Goal: Book appointment/travel/reservation

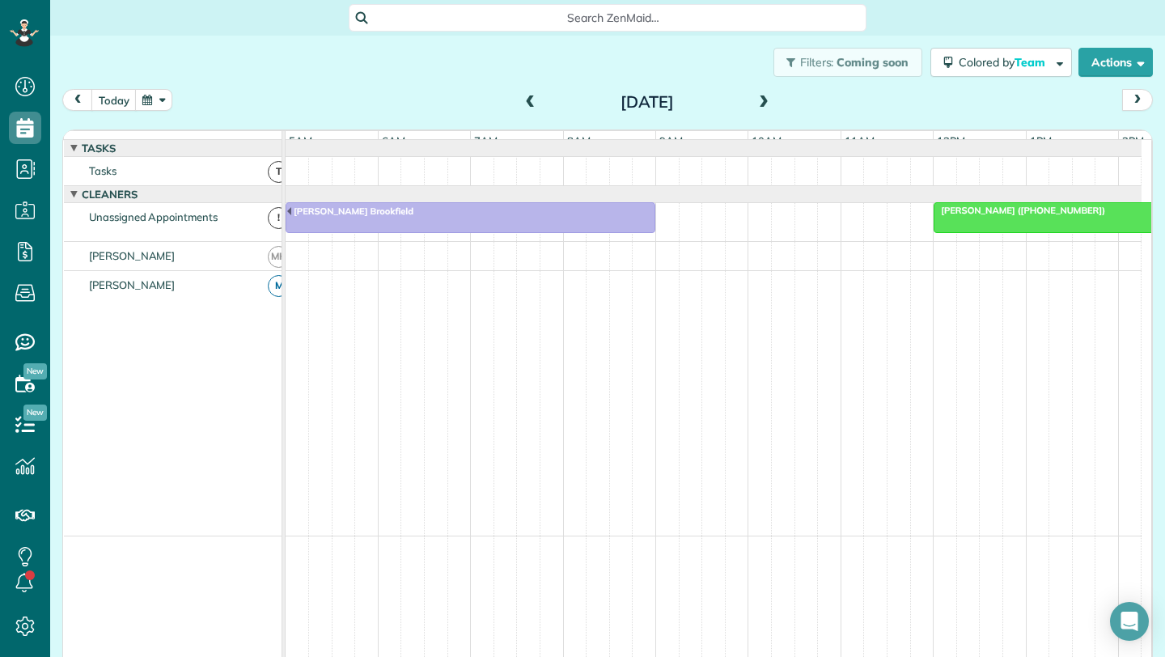
scroll to position [0, 93]
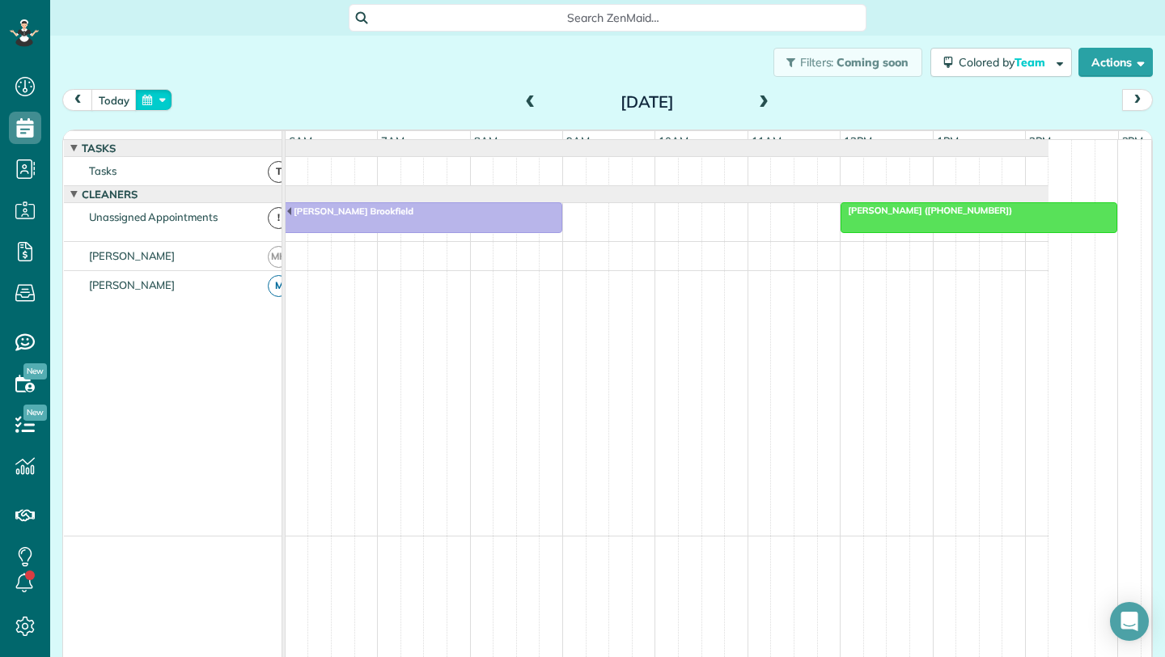
click at [150, 97] on button "button" at bounding box center [153, 100] width 37 height 22
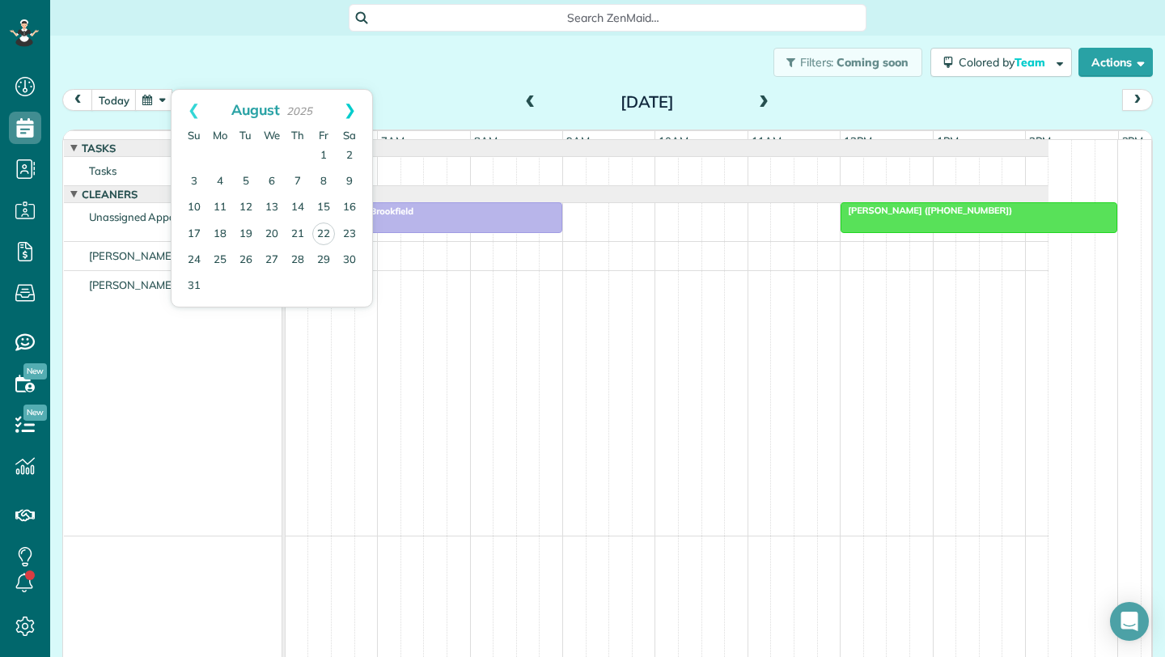
click at [348, 110] on link "Next" at bounding box center [350, 110] width 44 height 40
click at [246, 205] on link "16" at bounding box center [246, 208] width 26 height 26
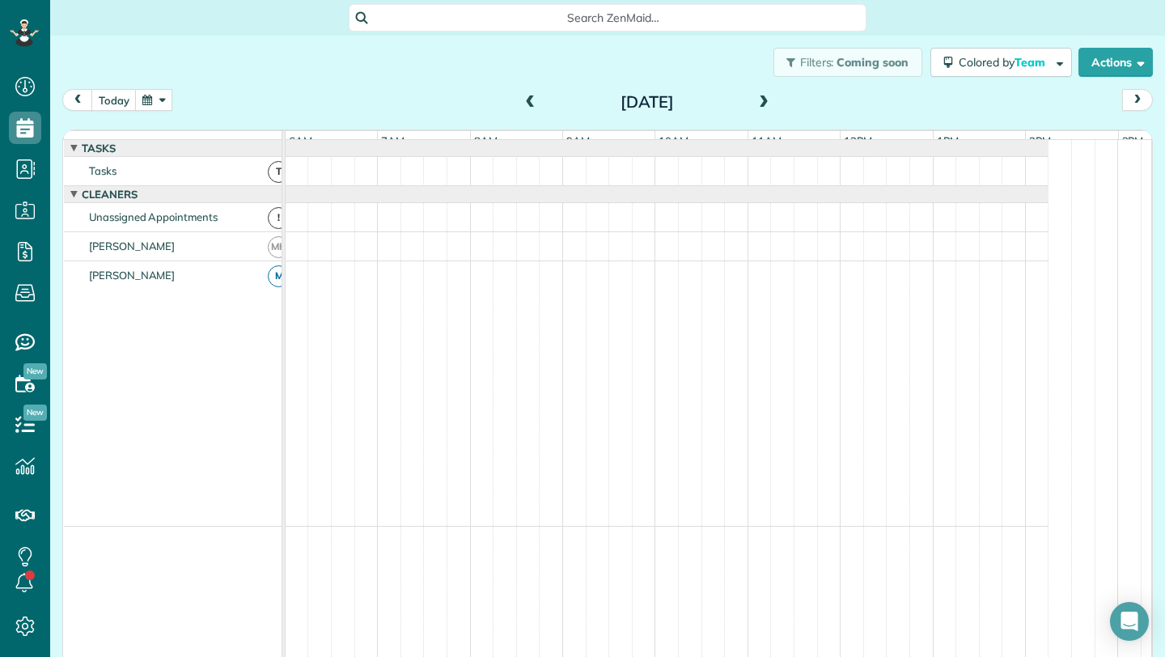
scroll to position [12, 0]
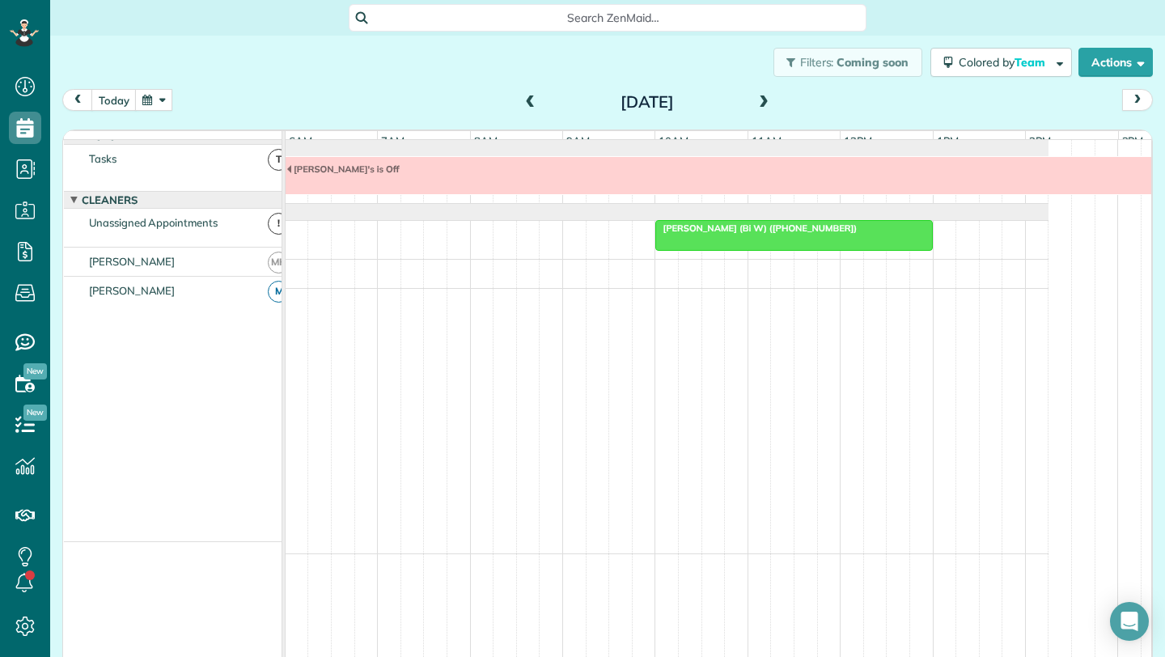
click at [524, 92] on span at bounding box center [531, 103] width 18 height 24
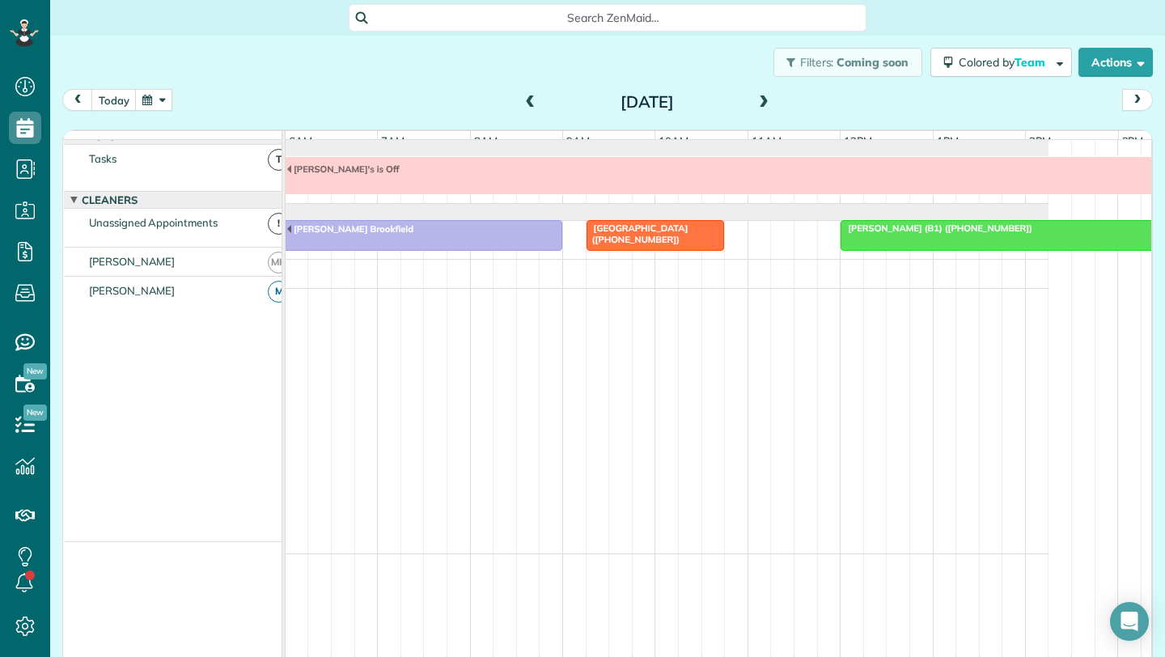
click at [528, 98] on span at bounding box center [531, 102] width 18 height 15
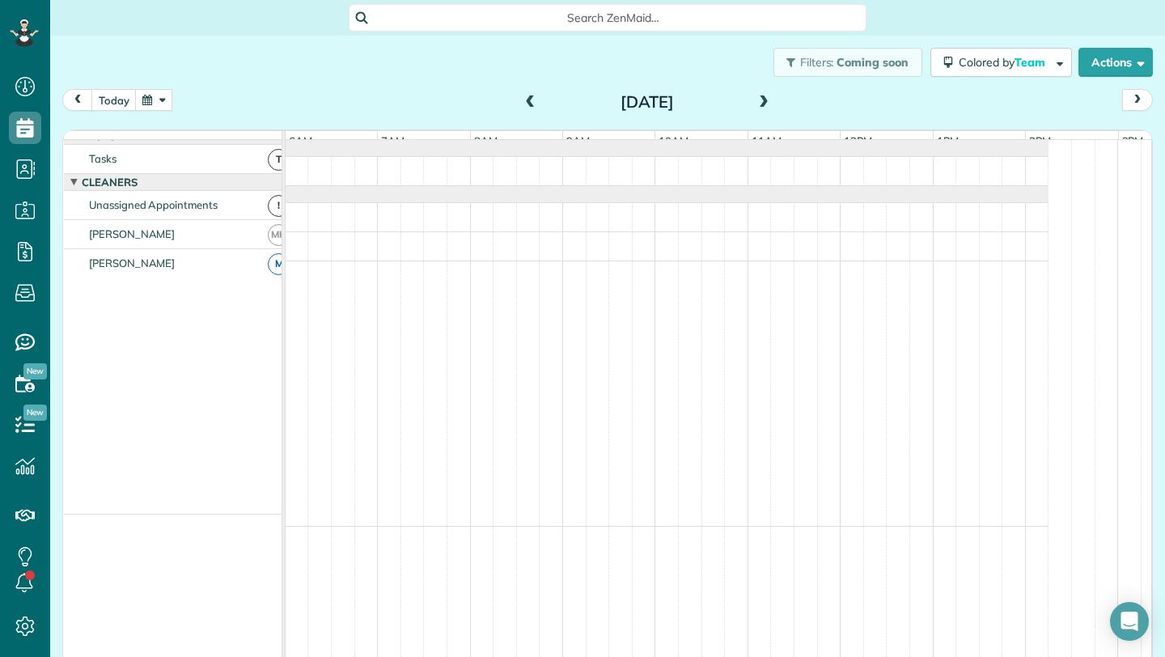
scroll to position [0, 0]
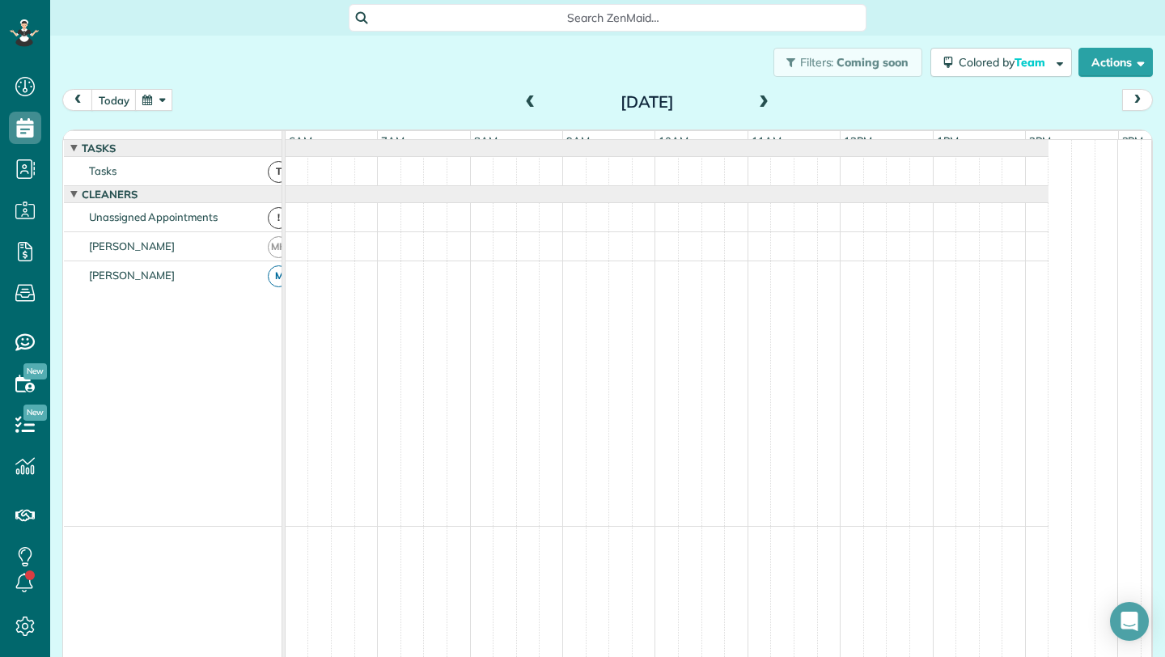
click at [525, 103] on span at bounding box center [531, 102] width 18 height 15
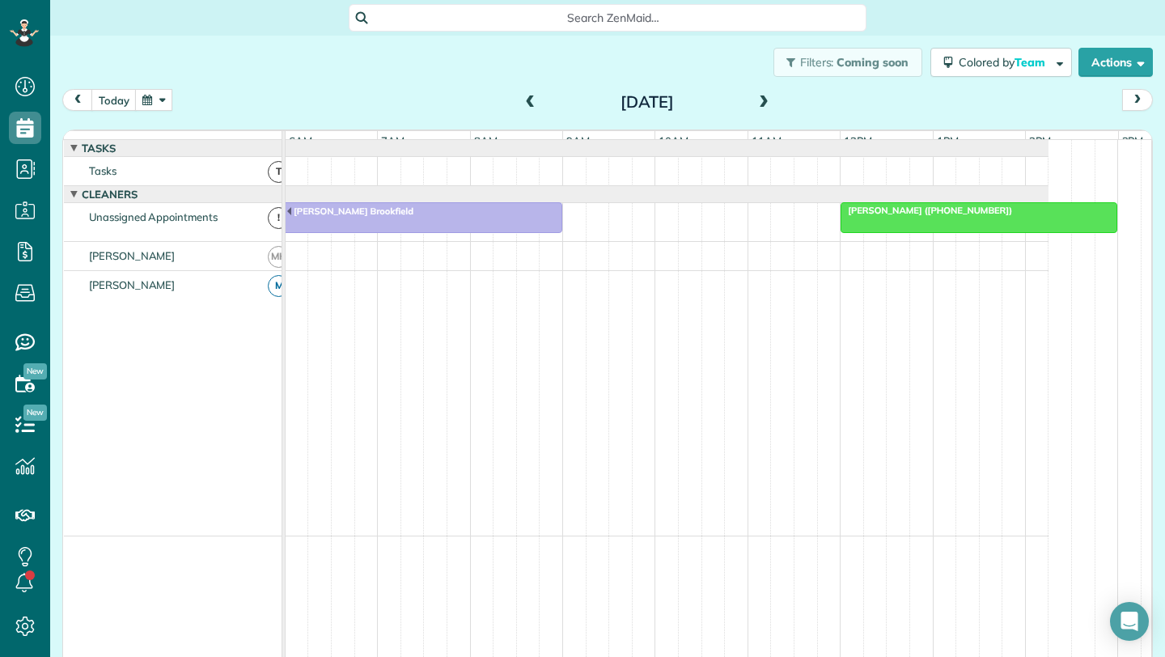
click at [759, 99] on span at bounding box center [764, 102] width 18 height 15
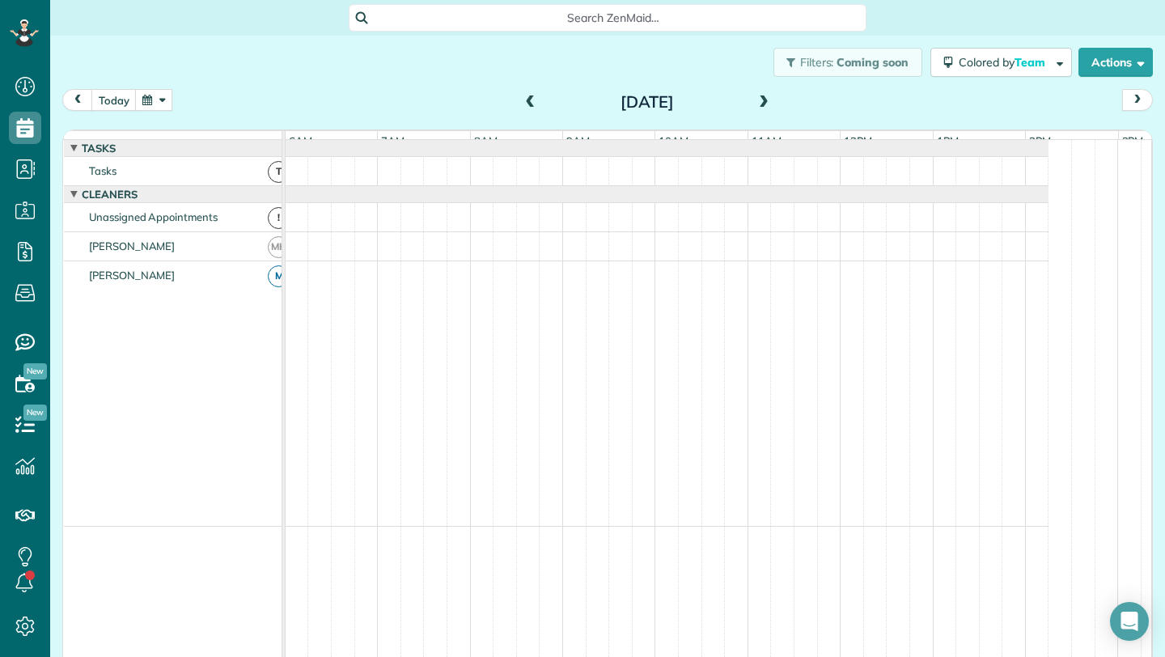
click at [759, 99] on span at bounding box center [764, 102] width 18 height 15
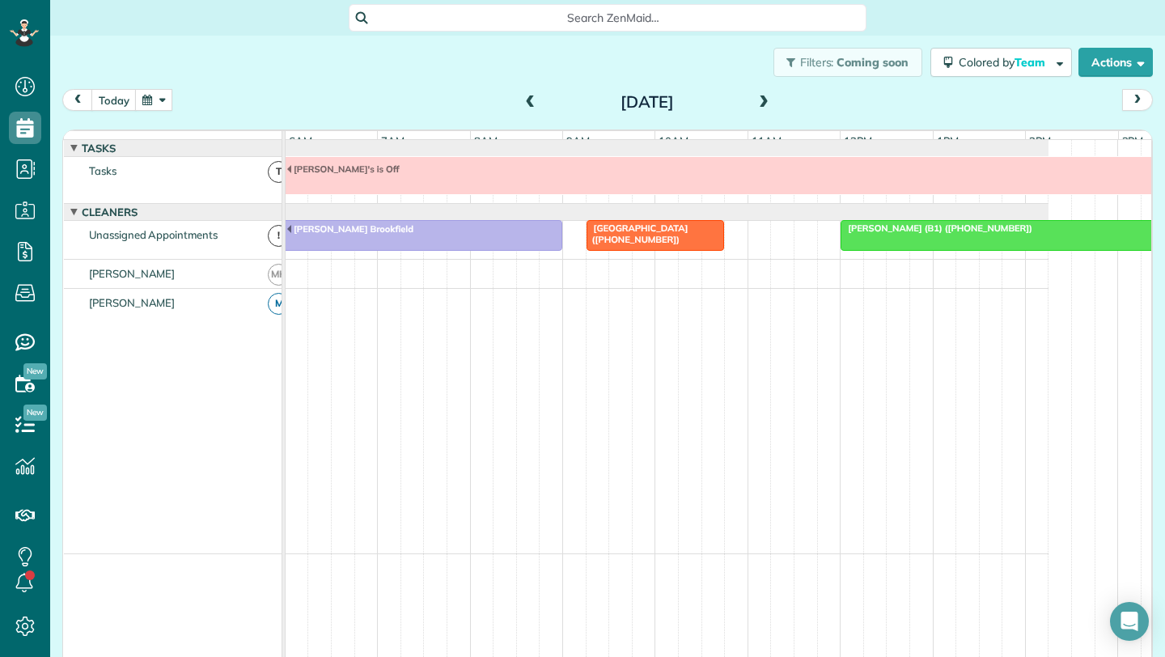
scroll to position [12, 0]
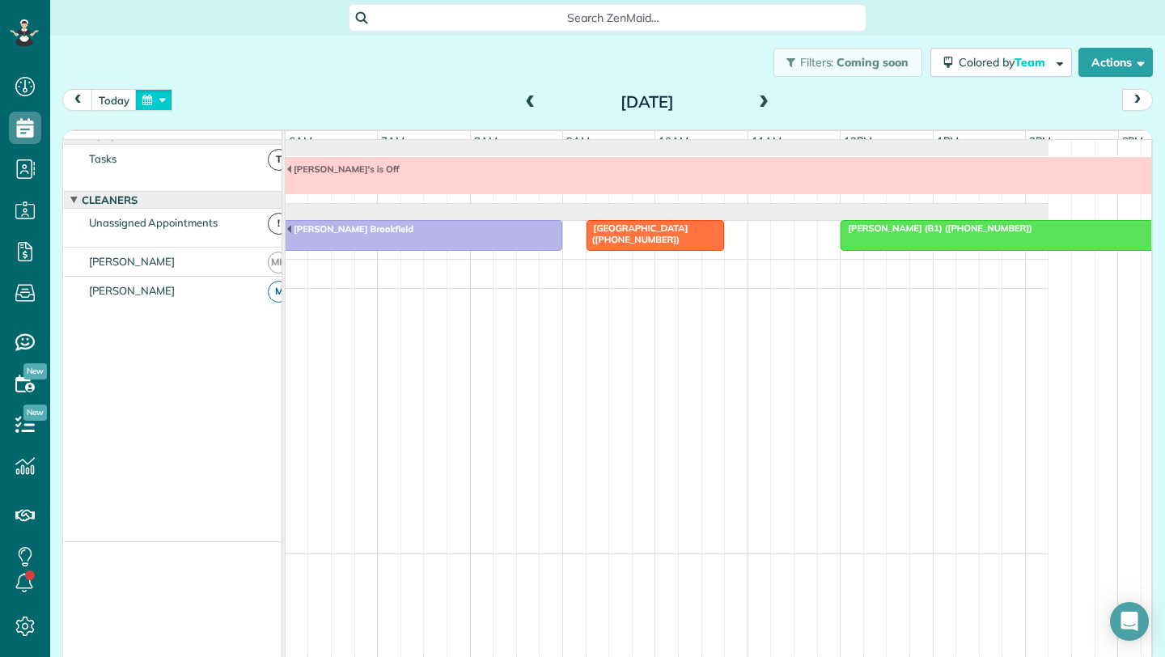
click at [151, 103] on button "button" at bounding box center [153, 100] width 37 height 22
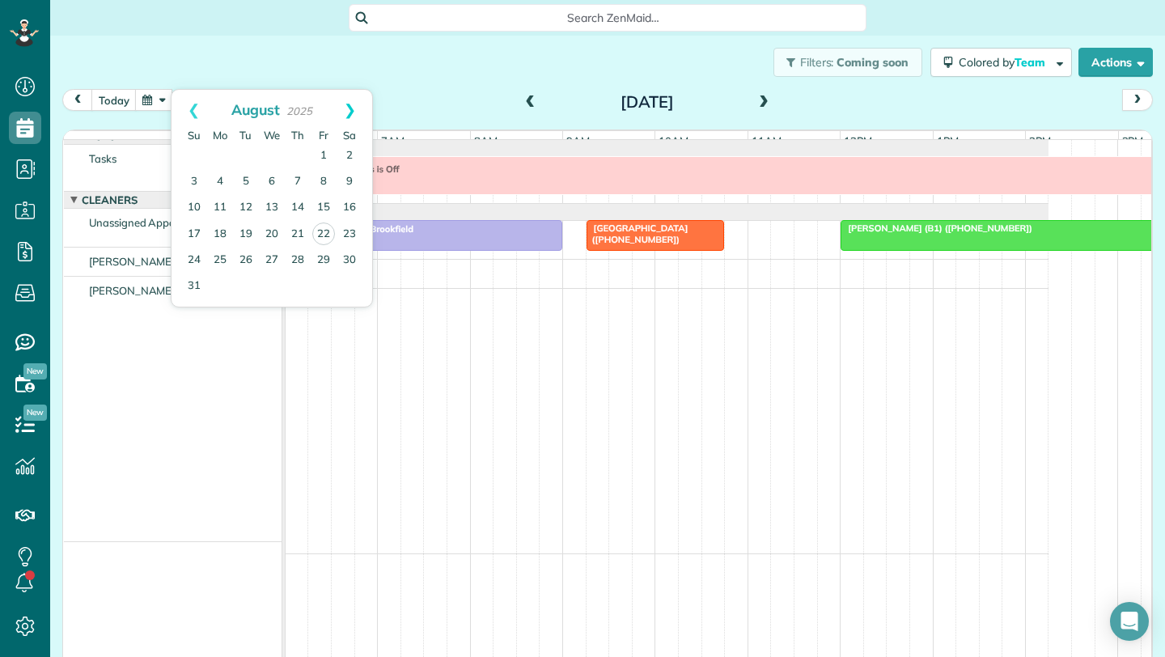
click at [351, 104] on link "Next" at bounding box center [350, 110] width 44 height 40
click at [221, 235] on link "22" at bounding box center [220, 234] width 26 height 26
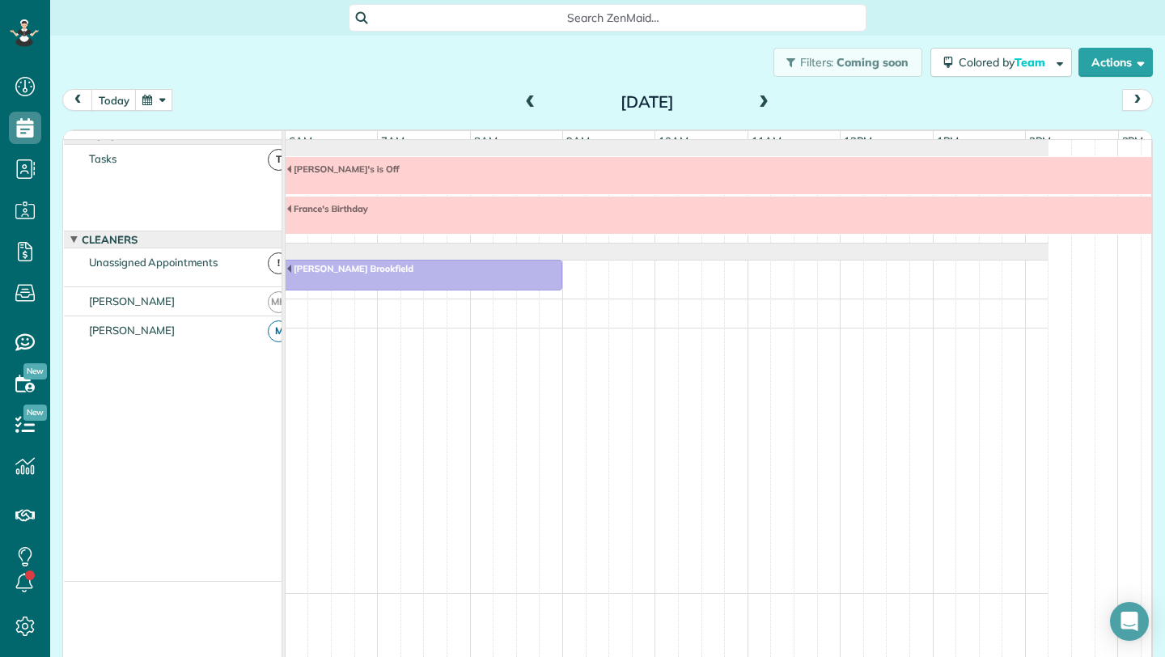
click at [760, 99] on span at bounding box center [764, 102] width 18 height 15
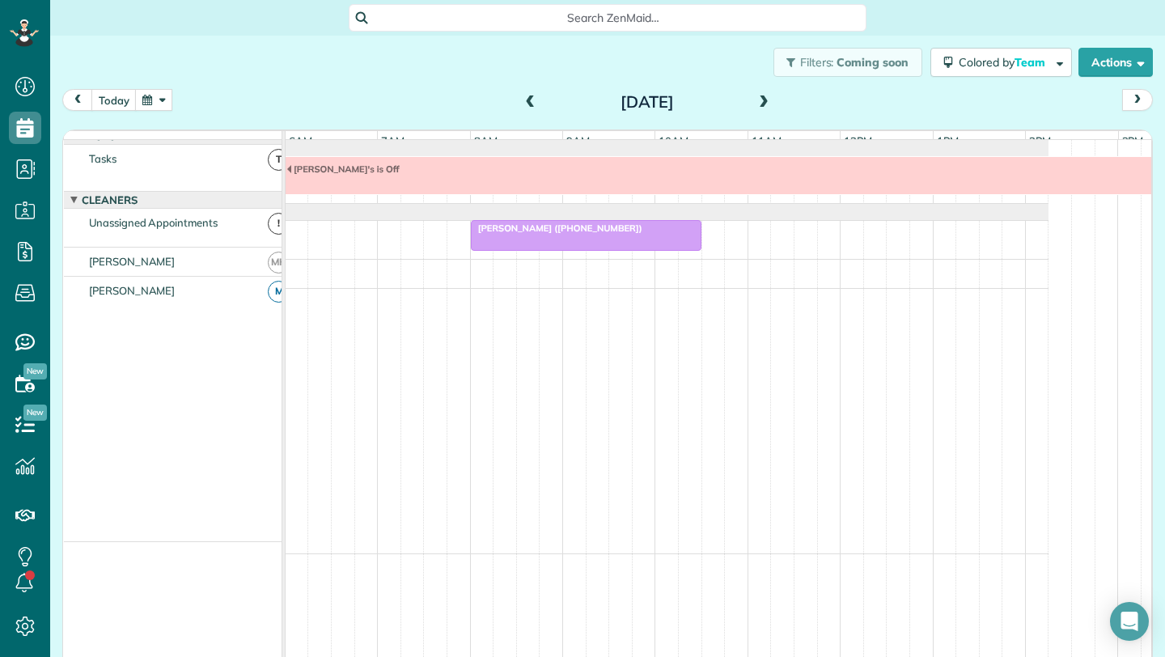
click at [760, 99] on span at bounding box center [764, 102] width 18 height 15
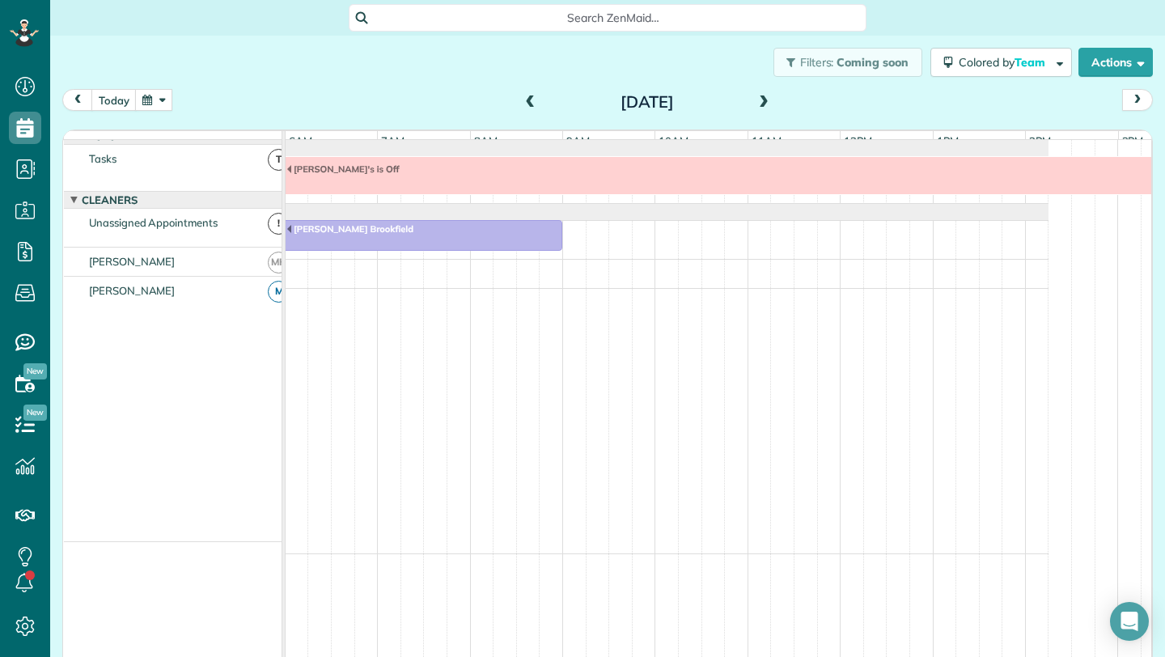
click at [760, 99] on span at bounding box center [764, 102] width 18 height 15
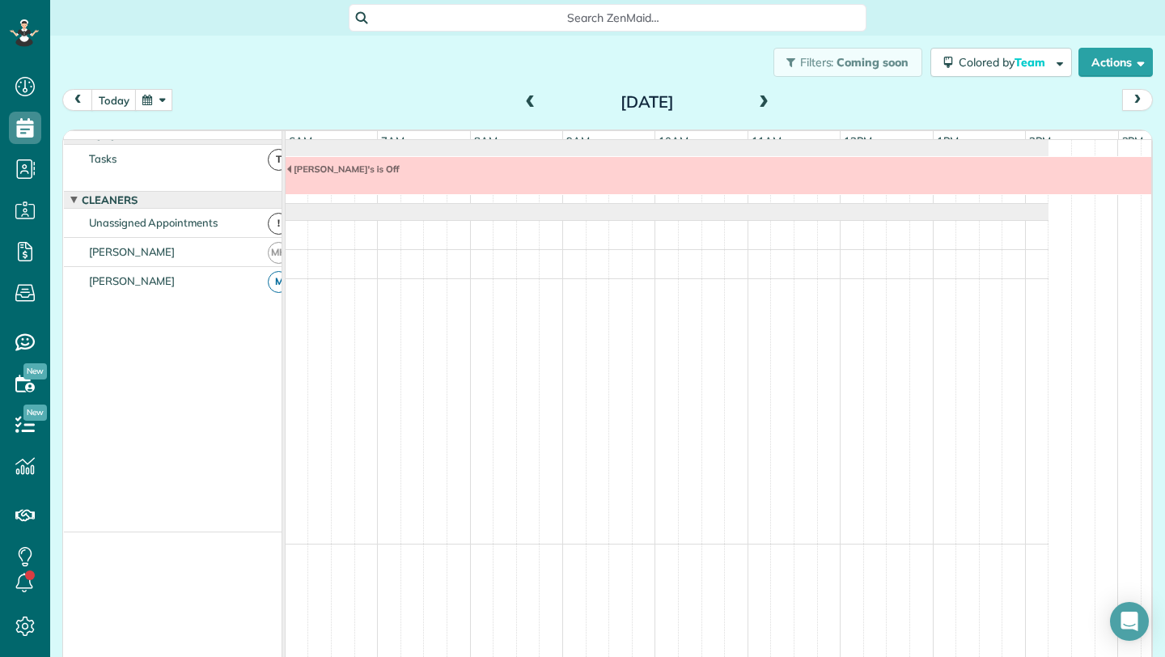
click at [760, 99] on span at bounding box center [764, 102] width 18 height 15
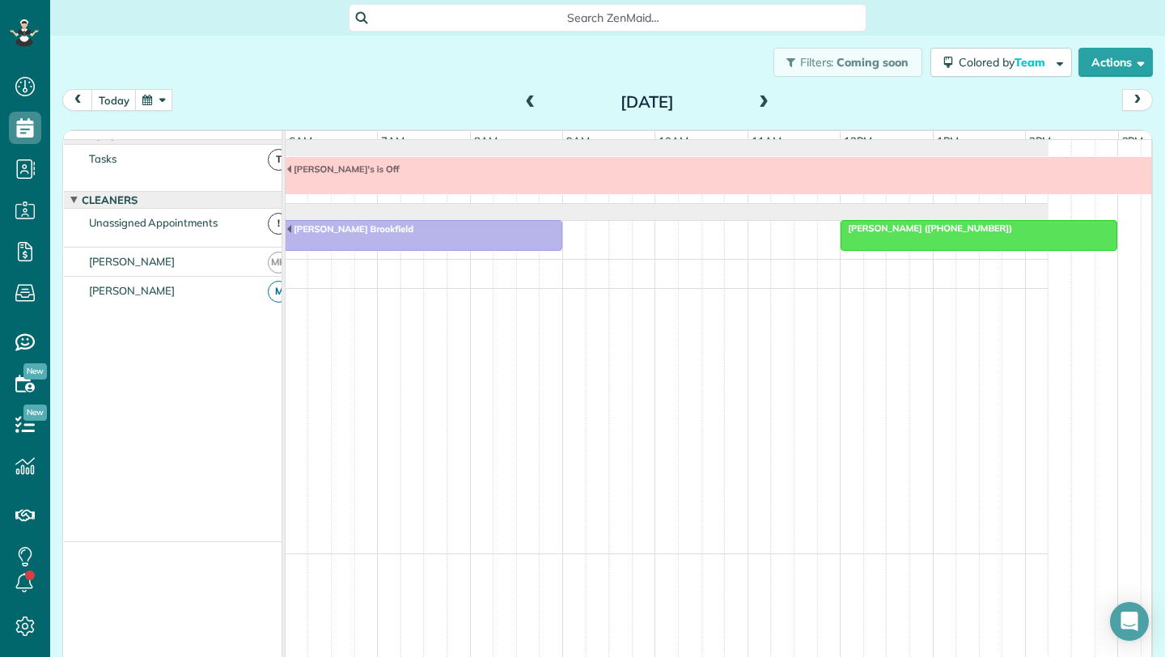
click at [763, 99] on span at bounding box center [764, 102] width 18 height 15
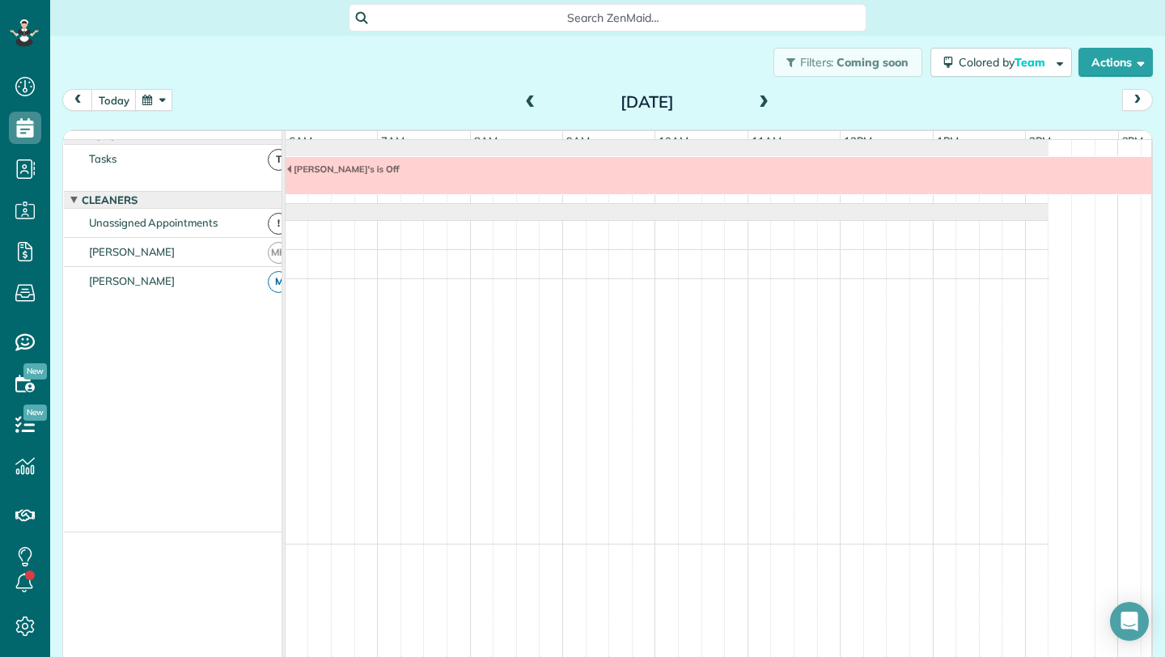
click at [763, 99] on span at bounding box center [764, 102] width 18 height 15
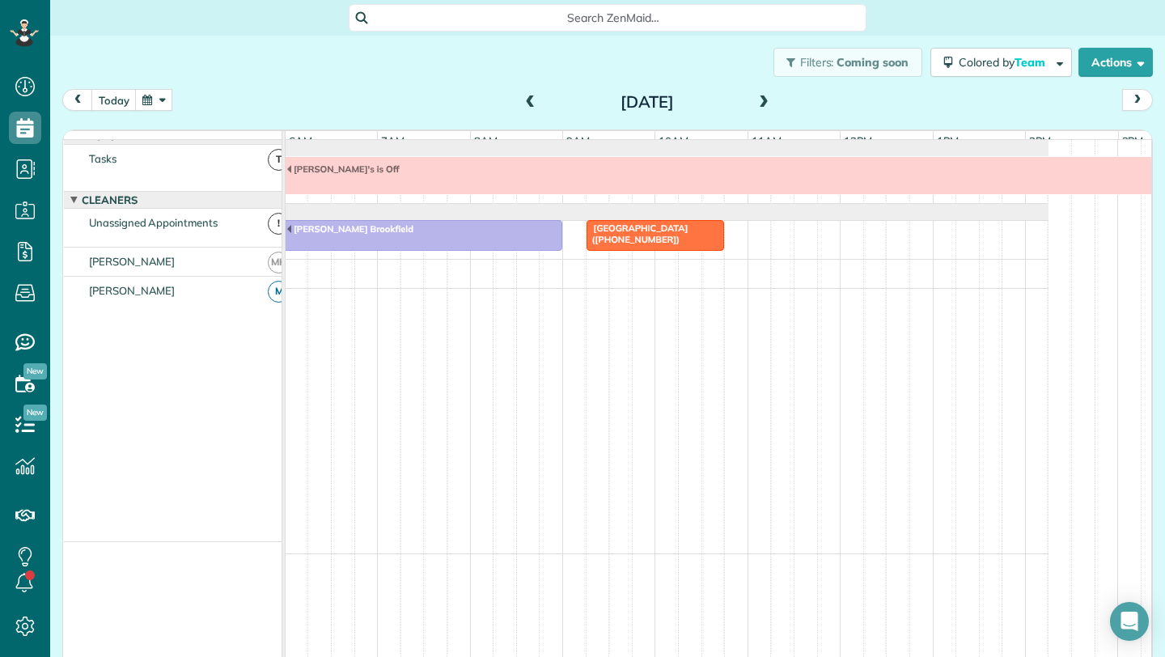
click at [763, 99] on span at bounding box center [764, 102] width 18 height 15
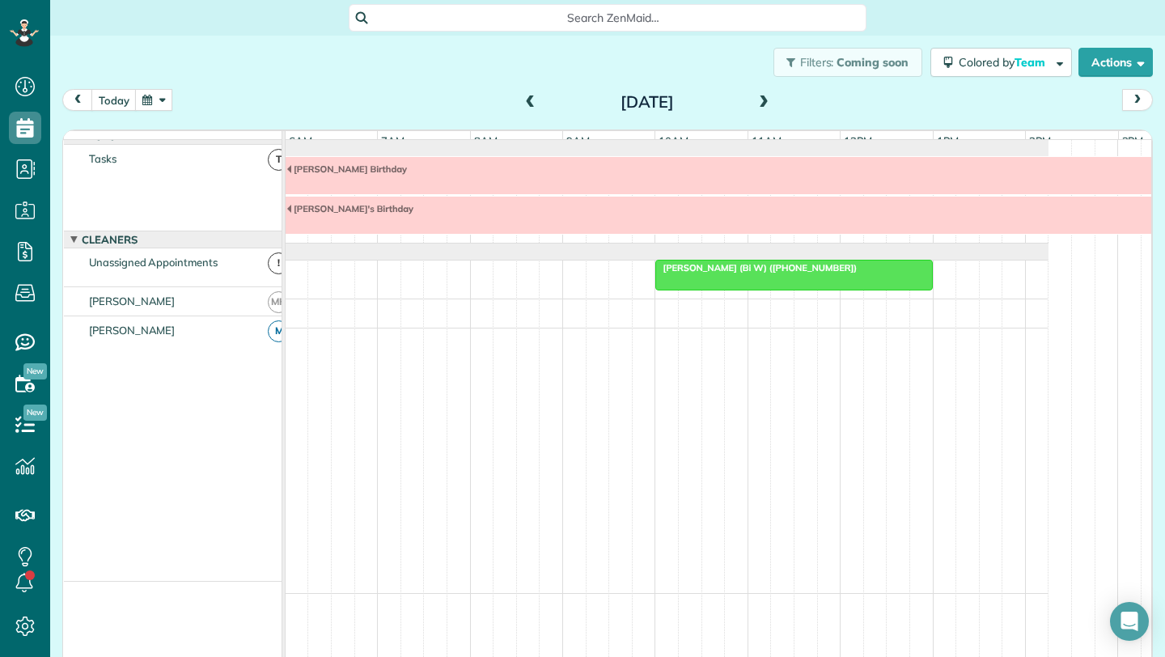
click at [525, 104] on span at bounding box center [531, 102] width 18 height 15
